Goal: Task Accomplishment & Management: Manage account settings

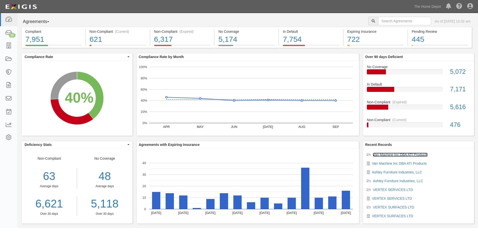
click at [403, 156] on link "Van Machine Inc DBA ATI Products" at bounding box center [400, 155] width 55 height 4
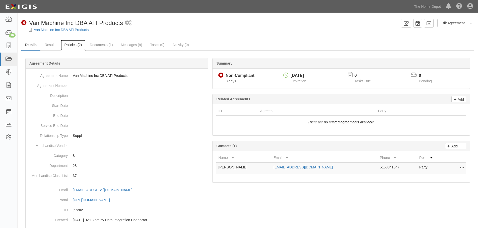
click at [75, 46] on link "Policies (2)" at bounding box center [73, 45] width 25 height 11
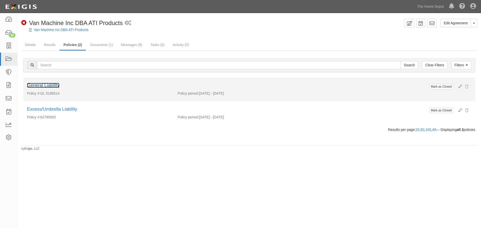
click at [48, 86] on link "General Liability" at bounding box center [43, 85] width 32 height 5
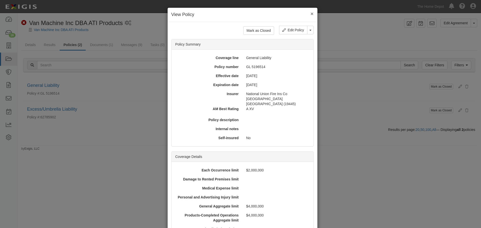
click at [311, 14] on button "×" at bounding box center [312, 13] width 3 height 5
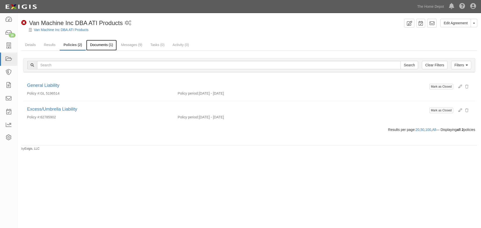
click at [112, 48] on link "Documents (1)" at bounding box center [101, 45] width 31 height 11
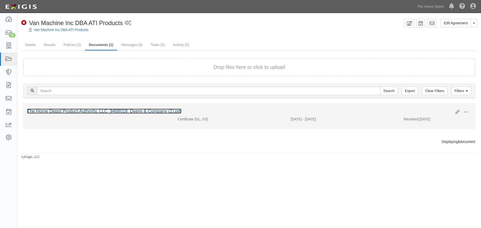
click at [113, 110] on link "The Home Depot Product Authority, LLC_9468018_Deere & Company (1).pdf" at bounding box center [104, 111] width 154 height 5
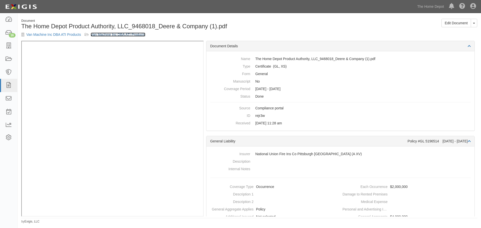
click at [108, 34] on link "Van Machine Inc DBA ATI Products" at bounding box center [118, 35] width 55 height 4
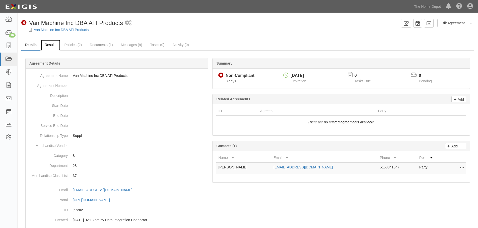
click at [53, 45] on link "Results" at bounding box center [50, 45] width 19 height 11
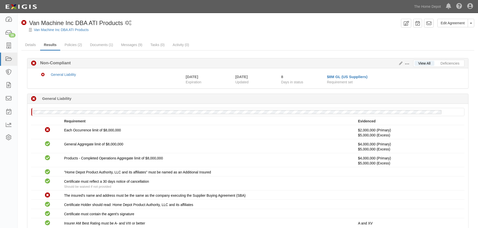
click at [407, 64] on span at bounding box center [406, 64] width 5 height 5
click at [420, 62] on link "Edit Requirements" at bounding box center [430, 62] width 40 height 9
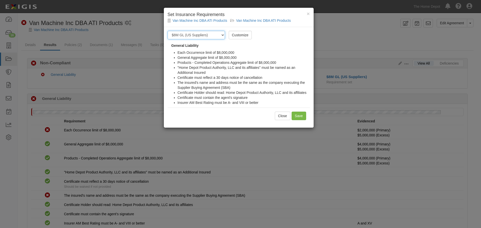
click at [210, 36] on select "-- Select requirement set -- $20M GL (Non-US Suppliers) $20M GL (US Suppliers) …" at bounding box center [196, 35] width 57 height 9
select select "3965"
click at [168, 31] on select "-- Select requirement set -- $20M GL (Non-US Suppliers) $20M GL (US Suppliers) …" at bounding box center [196, 35] width 57 height 9
click at [298, 115] on input "Save" at bounding box center [299, 116] width 15 height 9
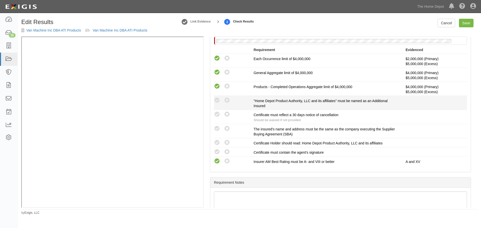
scroll to position [100, 0]
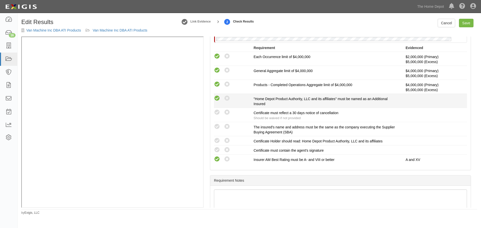
click at [217, 96] on icon at bounding box center [217, 99] width 6 height 6
radio input "true"
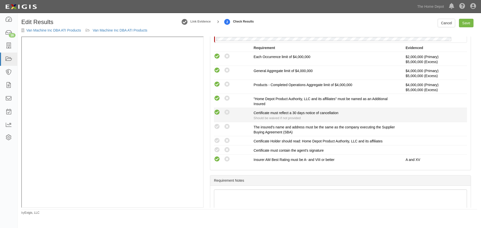
click at [216, 115] on icon at bounding box center [217, 113] width 6 height 6
radio input "true"
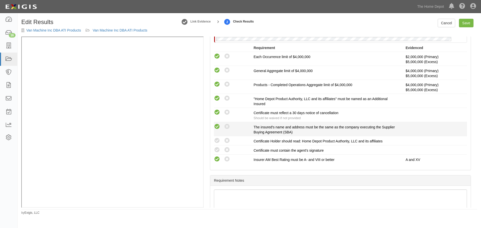
click at [218, 126] on icon at bounding box center [217, 127] width 6 height 6
click at [229, 127] on icon at bounding box center [227, 127] width 6 height 6
radio input "false"
radio input "true"
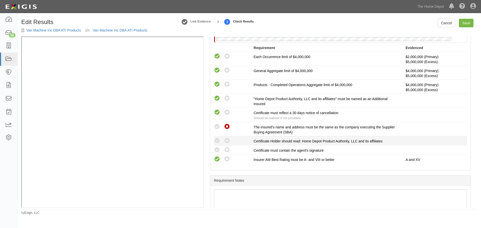
click at [220, 141] on div "Compliant Waived: Non-Compliant" at bounding box center [234, 141] width 40 height 7
click at [217, 141] on icon at bounding box center [217, 141] width 6 height 6
radio input "true"
click at [217, 150] on icon at bounding box center [217, 150] width 6 height 6
radio input "true"
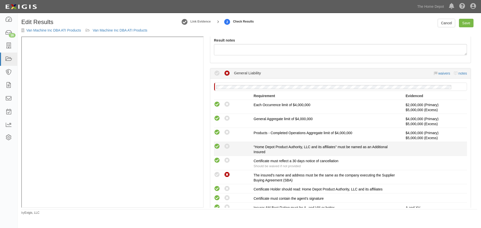
scroll to position [0, 0]
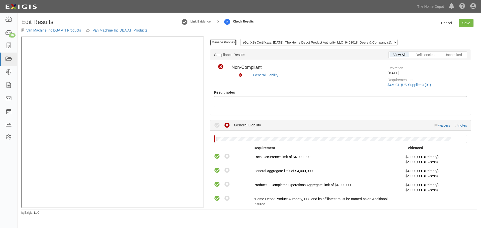
click at [225, 43] on link "Manage Policies" at bounding box center [223, 42] width 27 height 7
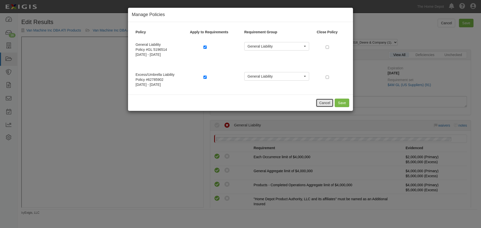
click at [326, 103] on button "Cancel" at bounding box center [325, 103] width 18 height 9
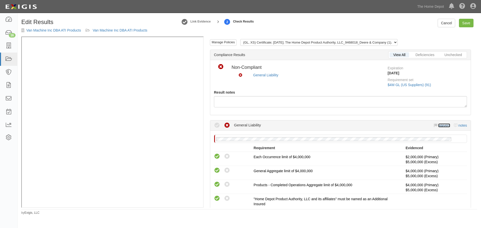
click at [442, 127] on link "waivers" at bounding box center [445, 126] width 12 height 4
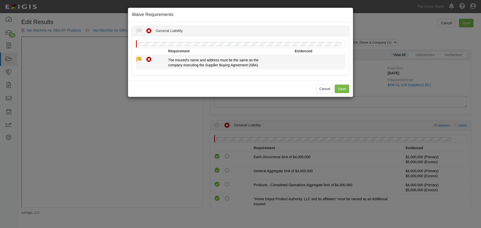
click at [137, 58] on icon at bounding box center [139, 60] width 6 height 6
radio input "true"
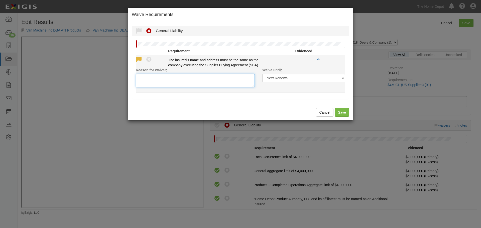
click at [158, 81] on textarea "Reason for waiver *" at bounding box center [195, 81] width 119 height 14
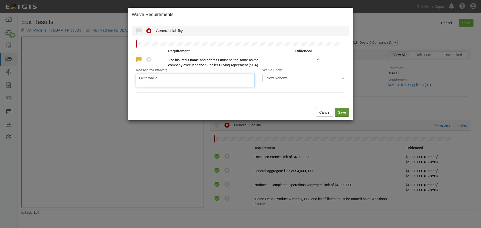
type textarea "Ok to waive."
click at [341, 111] on button "Save" at bounding box center [342, 112] width 15 height 9
radio input "true"
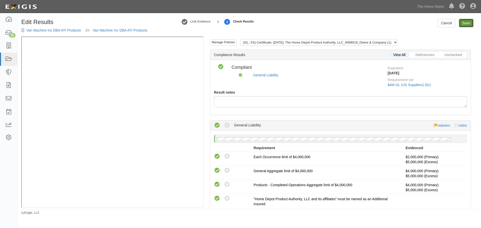
click at [469, 24] on link "Save" at bounding box center [466, 23] width 15 height 9
radio input "true"
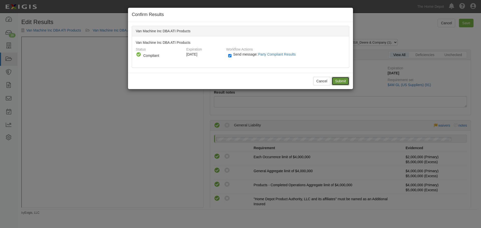
click at [346, 80] on input "Submit" at bounding box center [341, 81] width 18 height 9
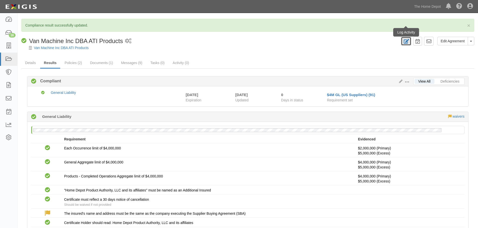
click at [407, 44] on link at bounding box center [406, 41] width 10 height 9
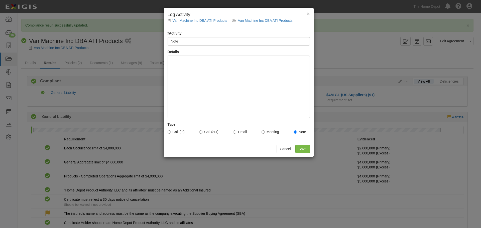
type input "Note"
click at [194, 63] on div at bounding box center [239, 87] width 142 height 63
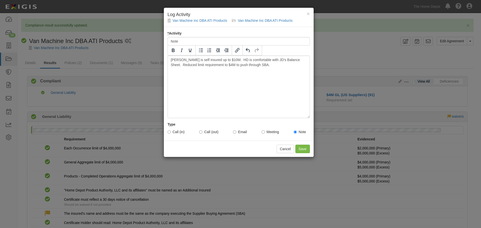
click at [312, 147] on div "Cancel Save" at bounding box center [239, 149] width 150 height 16
click at [309, 147] on input "Save" at bounding box center [303, 149] width 15 height 9
